Goal: Find specific page/section: Find specific page/section

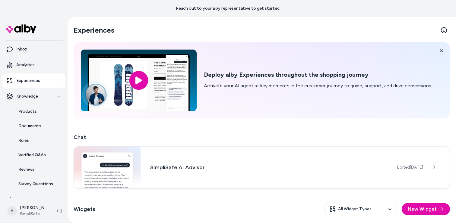
scroll to position [39, 0]
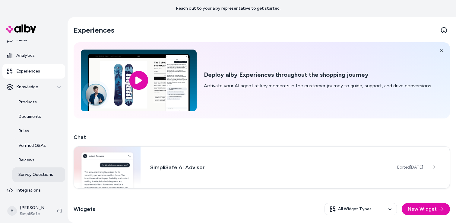
click at [34, 173] on p "Survey Questions" at bounding box center [35, 174] width 35 height 6
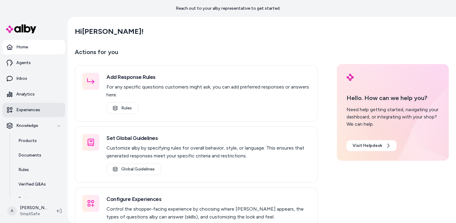
scroll to position [39, 0]
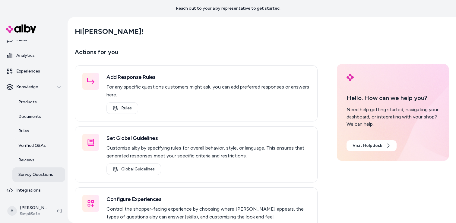
click at [41, 178] on link "Survey Questions" at bounding box center [38, 174] width 53 height 14
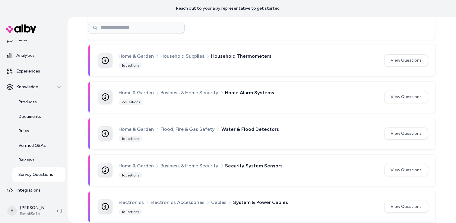
scroll to position [364, 0]
click at [411, 96] on button "View Questions" at bounding box center [407, 96] width 44 height 12
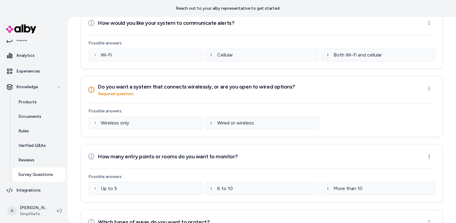
scroll to position [142, 0]
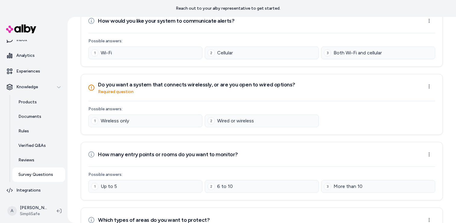
click at [91, 87] on icon at bounding box center [91, 88] width 6 height 6
click at [91, 21] on icon at bounding box center [91, 21] width 6 height 6
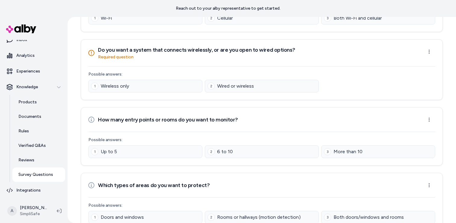
scroll to position [0, 0]
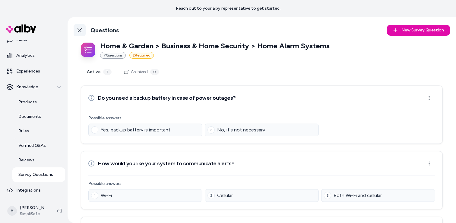
click at [82, 30] on icon at bounding box center [79, 30] width 5 height 5
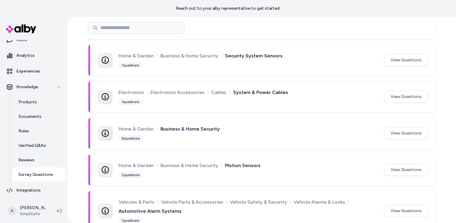
scroll to position [484, 0]
